Goal: Task Accomplishment & Management: Manage account settings

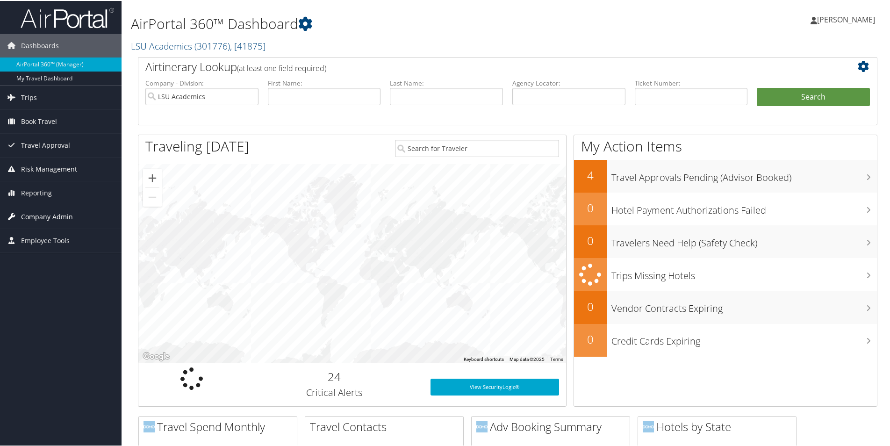
click at [38, 219] on span "Company Admin" at bounding box center [47, 215] width 52 height 23
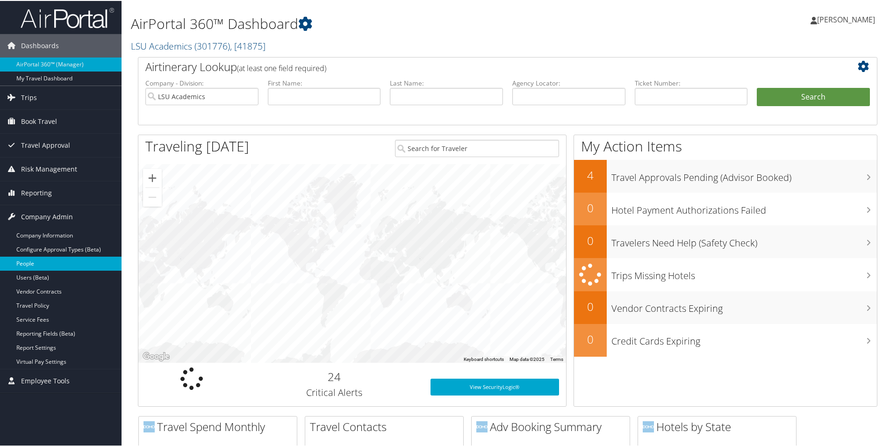
click at [29, 262] on link "People" at bounding box center [61, 263] width 122 height 14
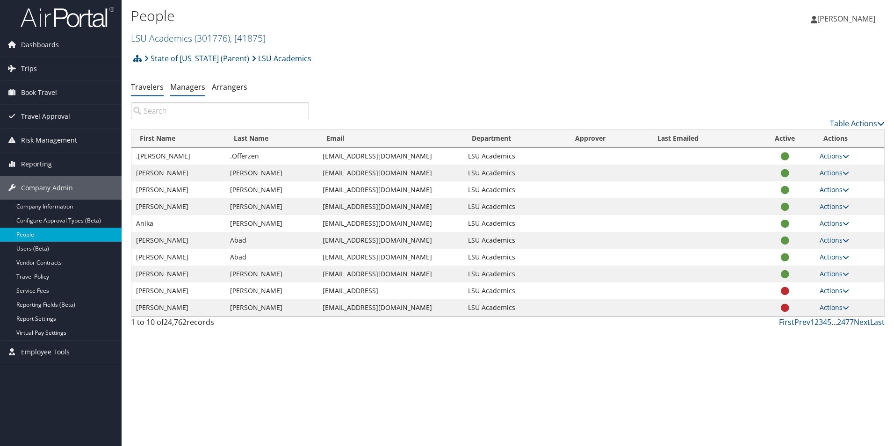
click at [187, 88] on link "Managers" at bounding box center [187, 87] width 35 height 10
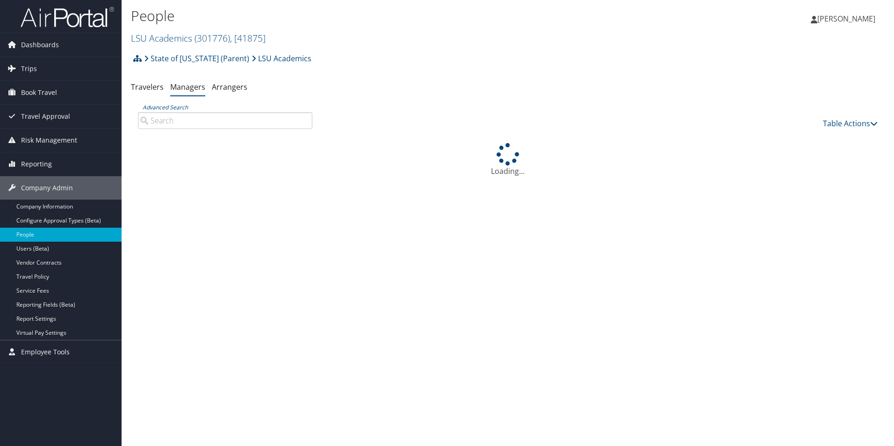
click at [211, 123] on input "Advanced Search" at bounding box center [225, 120] width 174 height 17
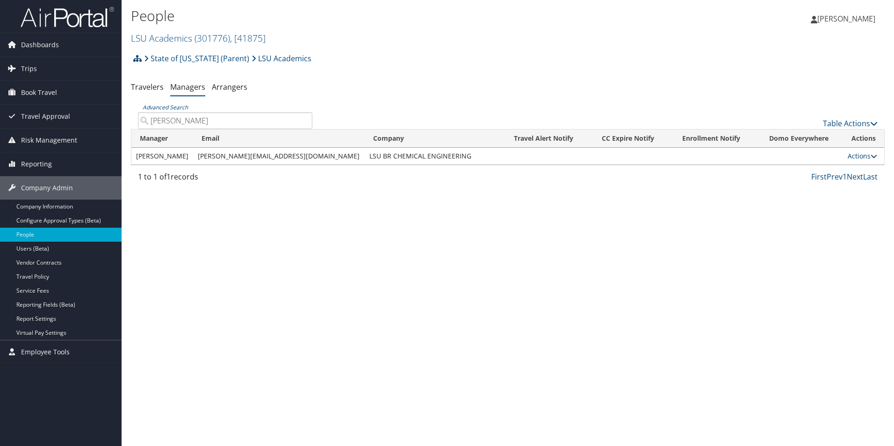
click at [855, 154] on link "Actions" at bounding box center [862, 155] width 29 height 9
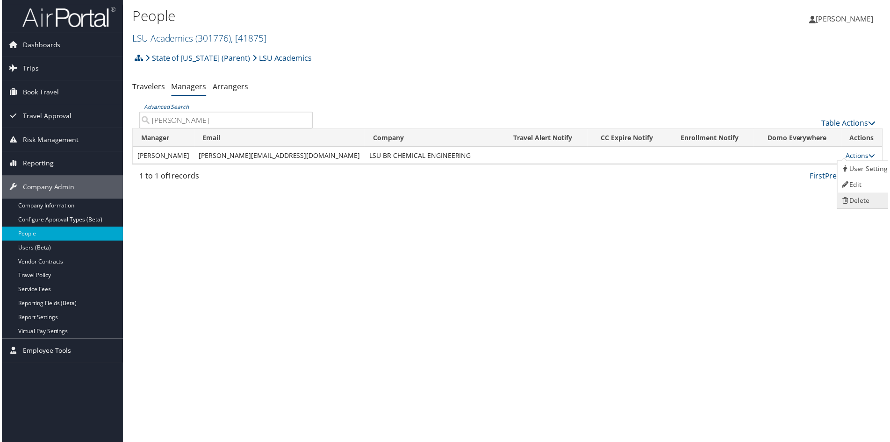
click at [859, 201] on link "Delete" at bounding box center [868, 202] width 58 height 16
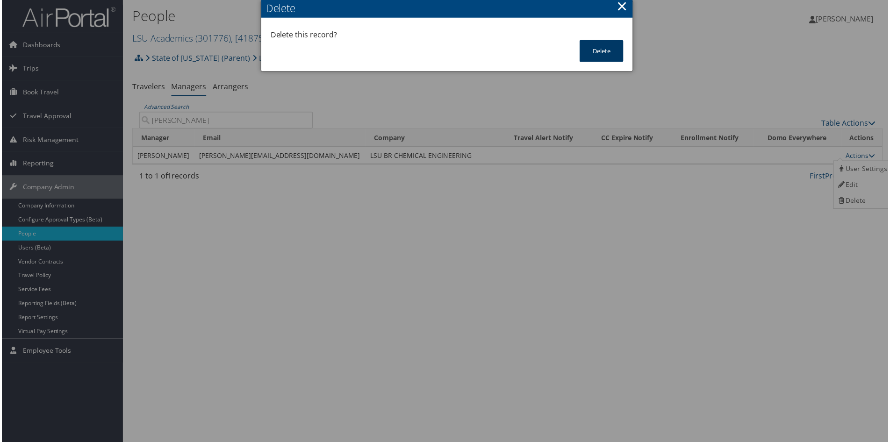
click at [594, 48] on button "Delete" at bounding box center [602, 51] width 44 height 22
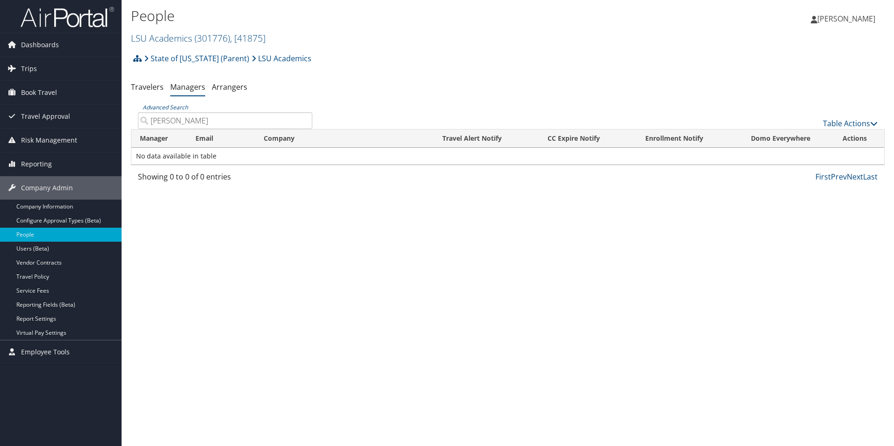
click at [202, 120] on input "[PERSON_NAME]" at bounding box center [225, 120] width 174 height 17
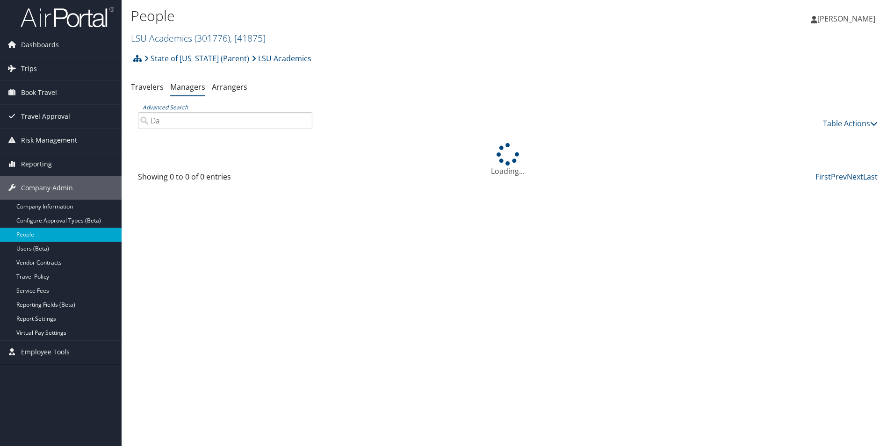
type input "D"
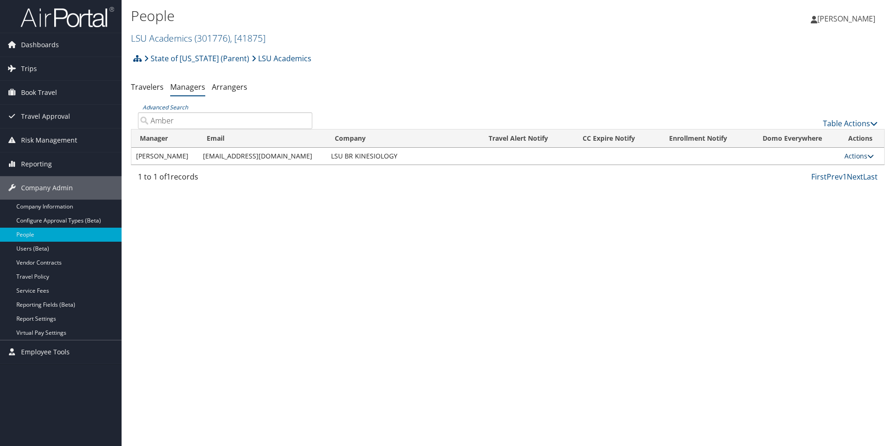
type input "Amber"
click at [854, 158] on link "Actions" at bounding box center [858, 155] width 29 height 9
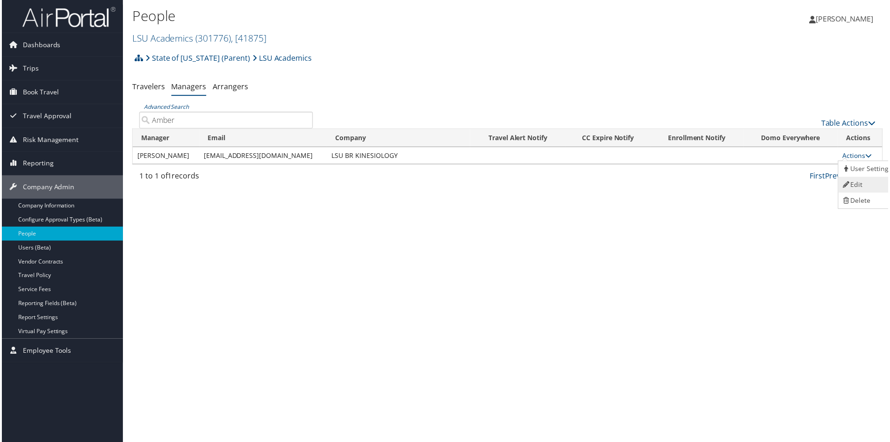
click at [864, 187] on link "Edit" at bounding box center [869, 186] width 58 height 16
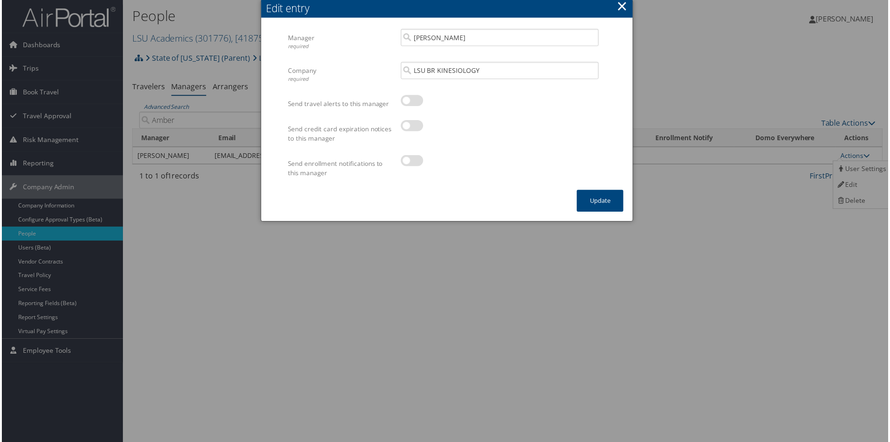
click at [618, 5] on button "×" at bounding box center [623, 6] width 11 height 19
